Goal: Find specific page/section: Find specific page/section

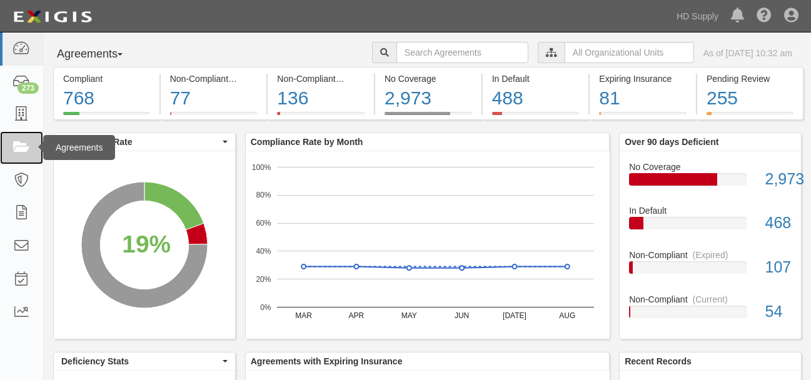
click at [20, 146] on icon at bounding box center [22, 148] width 18 height 14
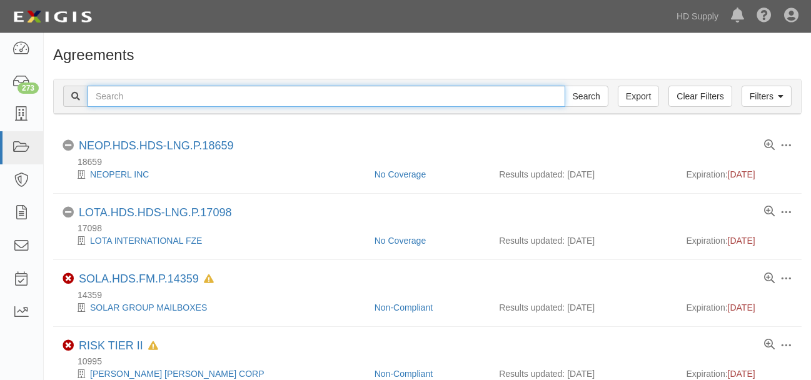
drag, startPoint x: 265, startPoint y: 98, endPoint x: 274, endPoint y: 96, distance: 8.8
click at [265, 98] on input "text" at bounding box center [327, 96] width 478 height 21
type input "pepin"
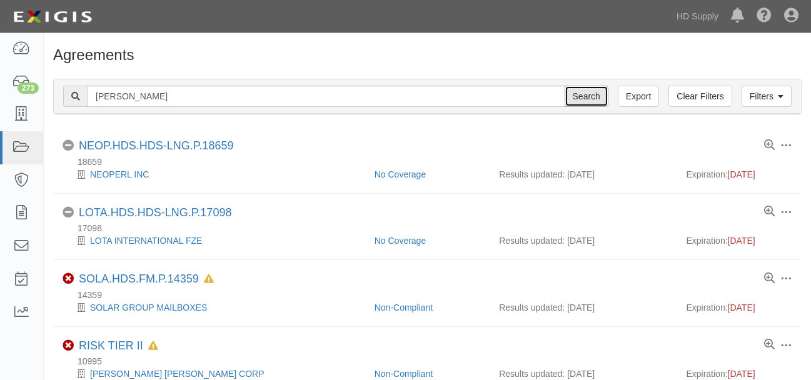
click at [587, 93] on input "Search" at bounding box center [587, 96] width 44 height 21
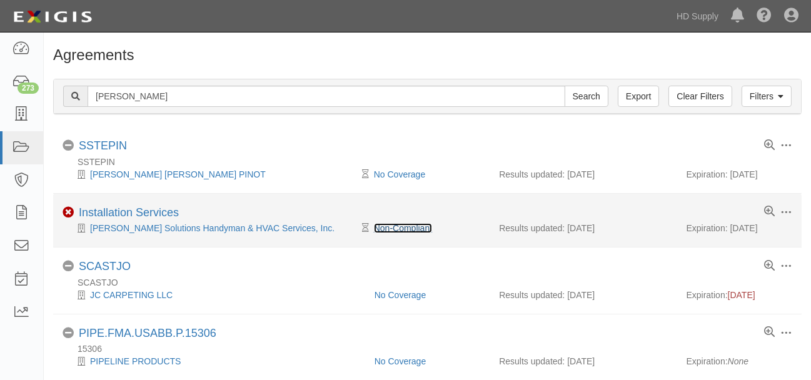
click at [397, 226] on link "Non-Compliant" at bounding box center [403, 228] width 58 height 10
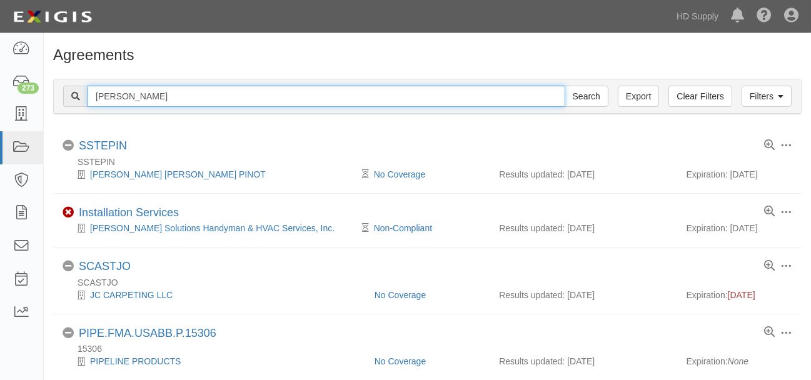
click at [118, 103] on input "pepin" at bounding box center [327, 96] width 478 height 21
type input "p"
type input "gibby"
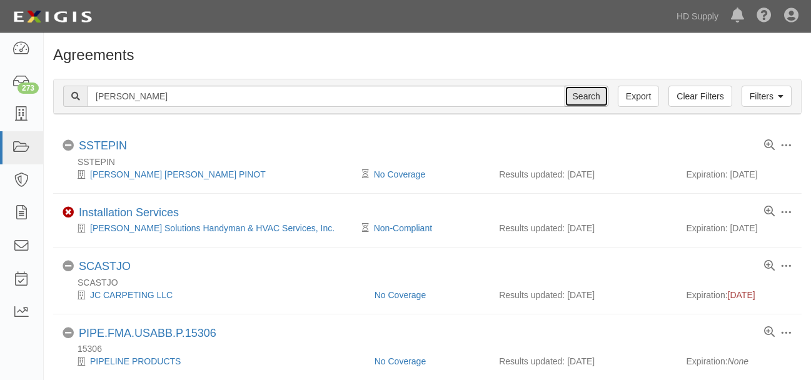
click at [583, 98] on input "Search" at bounding box center [587, 96] width 44 height 21
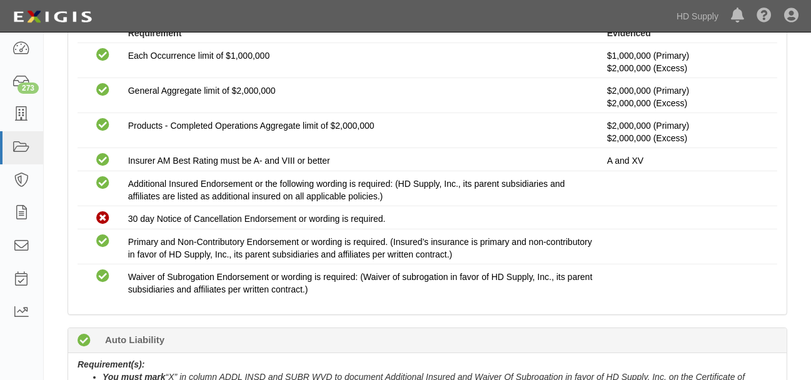
scroll to position [347, 0]
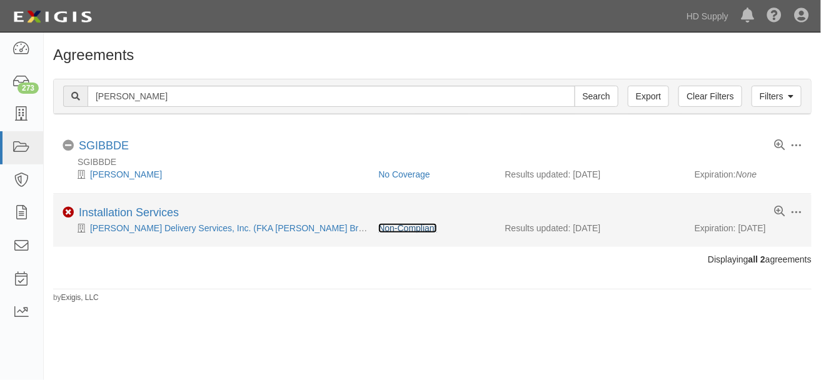
click at [411, 231] on link "Non-Compliant" at bounding box center [407, 228] width 58 height 10
